Goal: Task Accomplishment & Management: Manage account settings

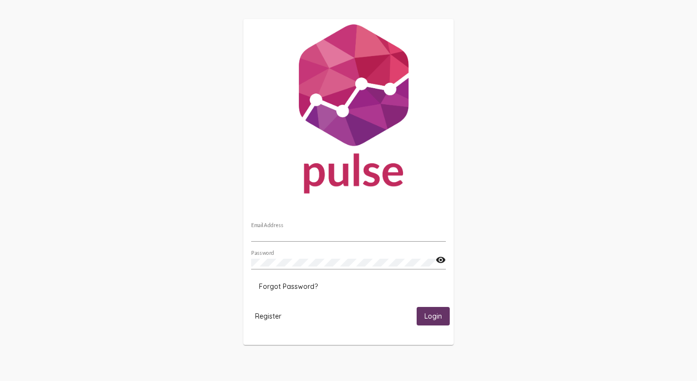
type input "shannon.guthrie@comphc.org"
click at [427, 316] on span "Login" at bounding box center [434, 316] width 18 height 9
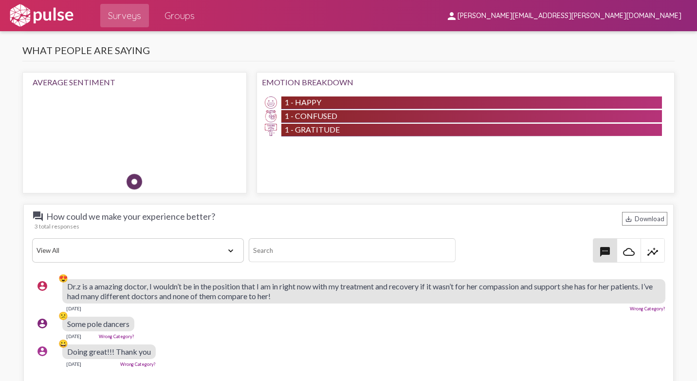
scroll to position [1217, 0]
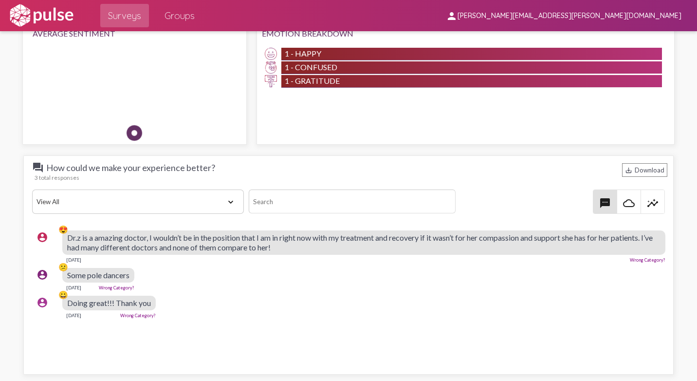
click at [124, 287] on link "Wrong Category?" at bounding box center [117, 287] width 36 height 5
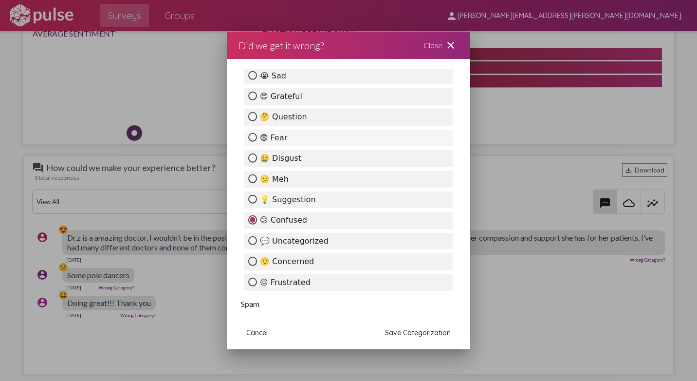
scroll to position [292, 0]
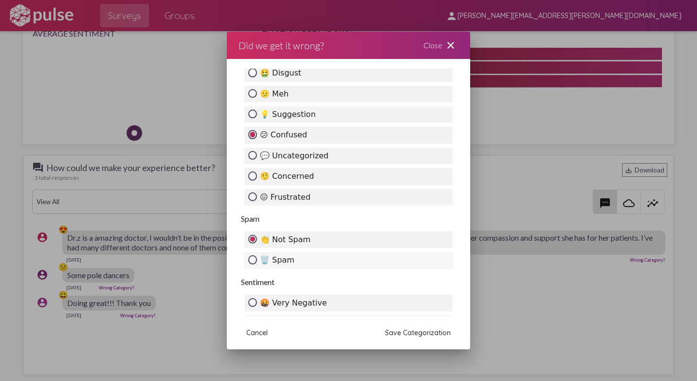
click at [292, 260] on label "🗑️ Spam" at bounding box center [348, 260] width 208 height 17
click at [257, 260] on input "🗑️ Spam" at bounding box center [252, 259] width 9 height 9
radio input "true"
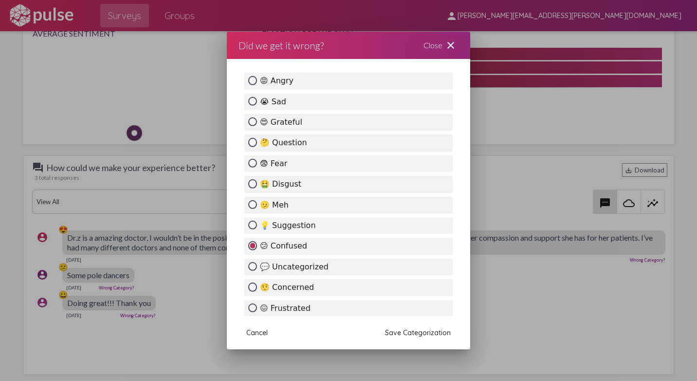
scroll to position [376, 0]
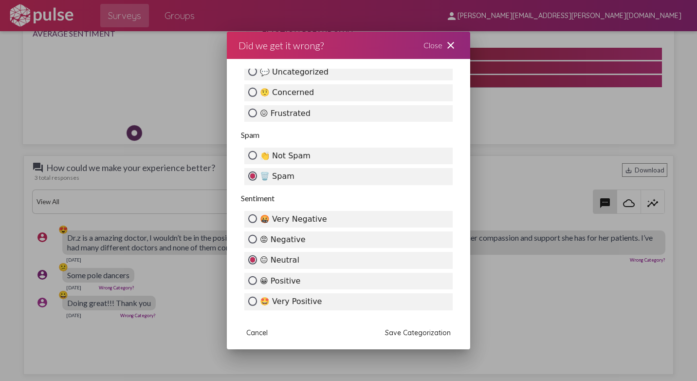
click at [406, 331] on span "Save Categorization" at bounding box center [418, 332] width 66 height 9
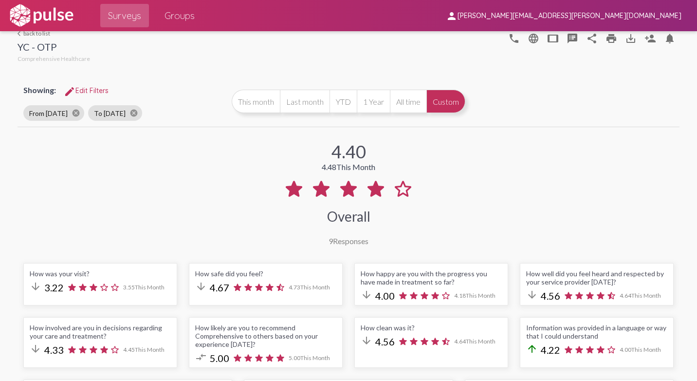
scroll to position [0, 0]
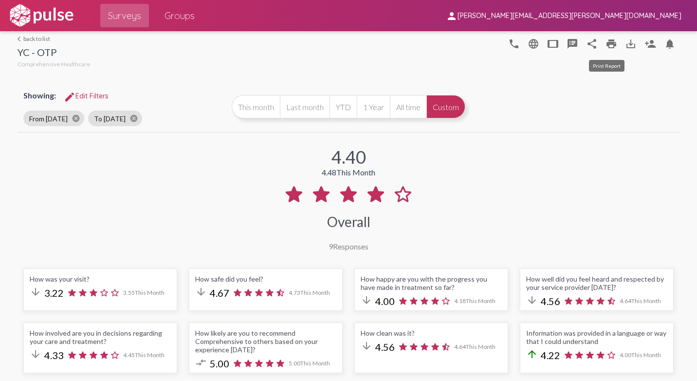
click at [609, 44] on mat-icon "print" at bounding box center [612, 44] width 12 height 12
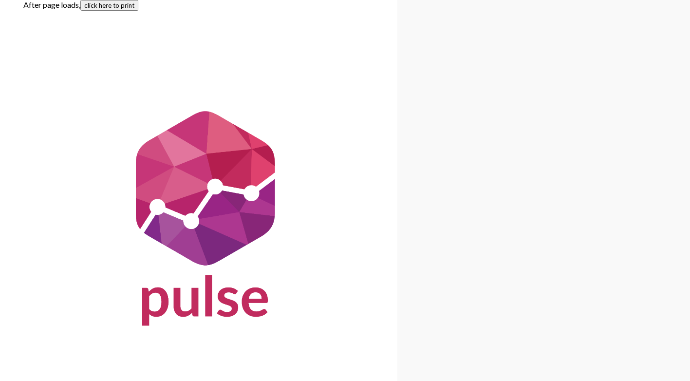
click at [106, 6] on button "click here to print" at bounding box center [109, 5] width 58 height 11
